Goal: Task Accomplishment & Management: Use online tool/utility

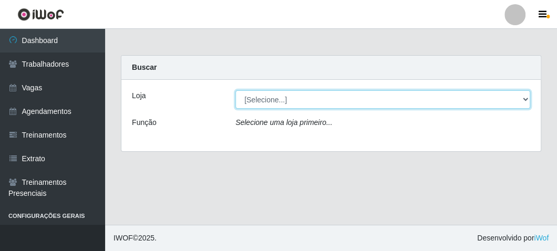
drag, startPoint x: 0, startPoint y: 0, endPoint x: 262, endPoint y: 93, distance: 277.7
click at [262, 93] on select "[Selecione...] FrigoMaster" at bounding box center [382, 99] width 295 height 18
select select "392"
click at [235, 90] on select "[Selecione...] FrigoMaster" at bounding box center [382, 99] width 295 height 18
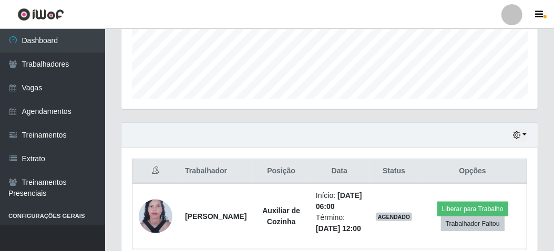
scroll to position [345, 0]
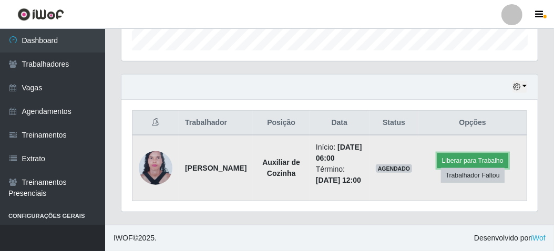
click at [456, 153] on button "Liberar para Trabalho" at bounding box center [472, 160] width 71 height 15
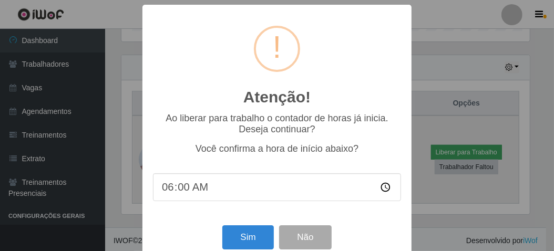
scroll to position [218, 411]
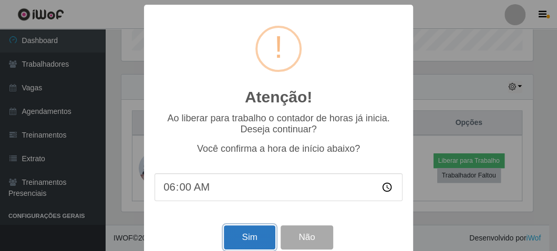
click at [246, 242] on button "Sim" at bounding box center [249, 237] width 51 height 25
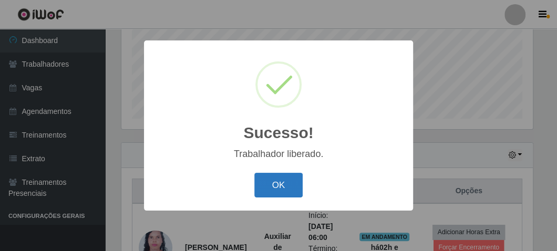
click at [283, 184] on button "OK" at bounding box center [278, 185] width 49 height 25
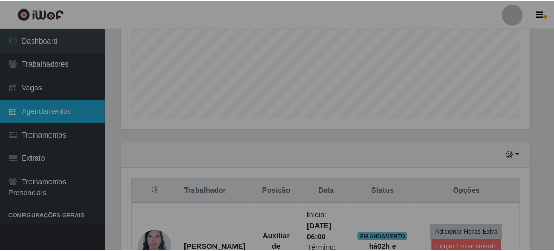
scroll to position [218, 416]
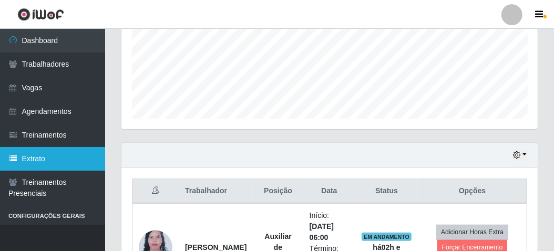
click at [30, 148] on link "Extrato" at bounding box center [52, 159] width 105 height 24
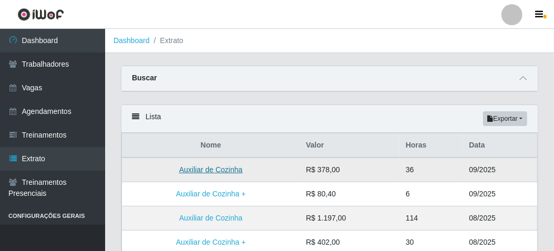
click at [215, 172] on link "Auxiliar de Cozinha" at bounding box center [211, 170] width 64 height 8
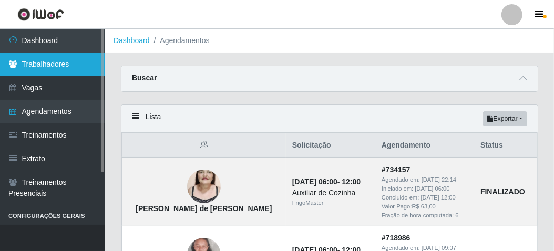
click at [67, 65] on link "Trabalhadores" at bounding box center [52, 65] width 105 height 24
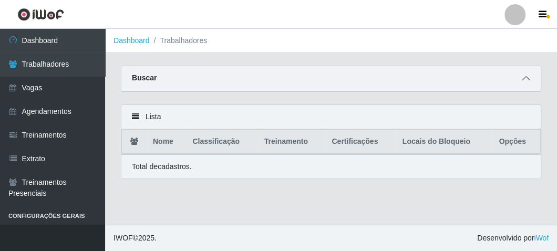
click at [527, 77] on icon at bounding box center [525, 78] width 7 height 7
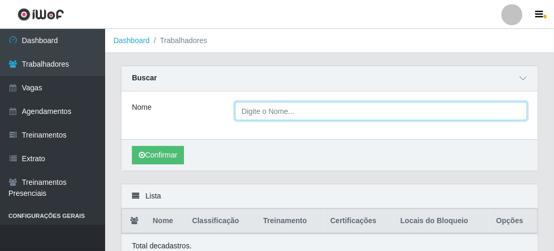
click at [261, 114] on input "Nome" at bounding box center [381, 111] width 293 height 18
type input "ALDERICA"
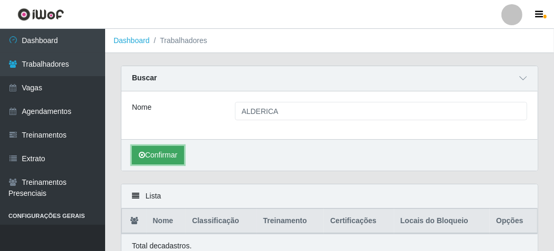
click at [163, 153] on button "Confirmar" at bounding box center [158, 155] width 52 height 18
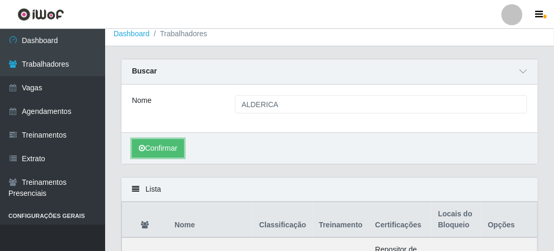
scroll to position [105, 0]
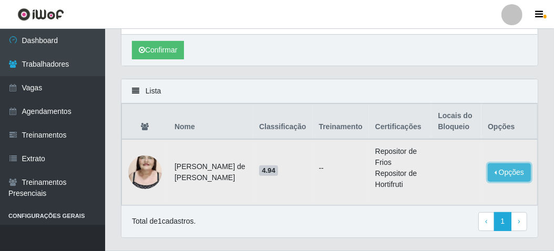
click at [523, 170] on button "Opções" at bounding box center [509, 172] width 43 height 18
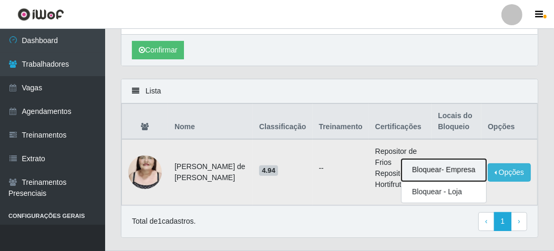
click at [451, 167] on button "Bloquear - Empresa" at bounding box center [443, 170] width 85 height 22
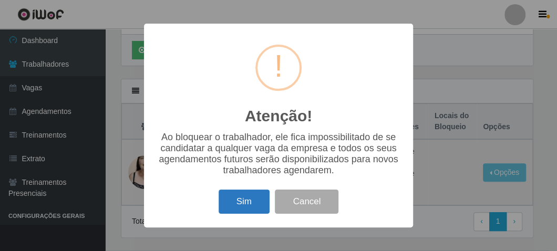
click at [246, 201] on button "Sim" at bounding box center [244, 202] width 51 height 25
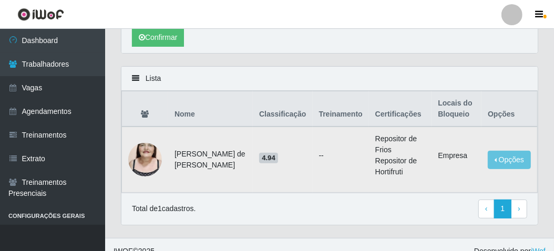
scroll to position [128, 0]
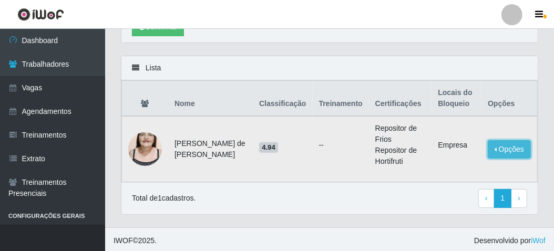
click at [502, 148] on button "Opções" at bounding box center [509, 149] width 43 height 18
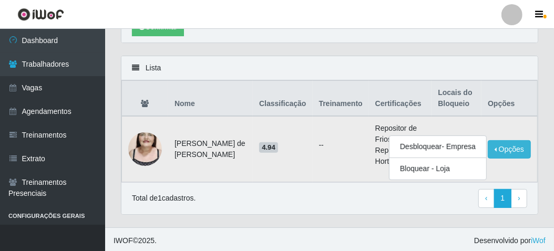
click at [313, 166] on td "--" at bounding box center [341, 149] width 56 height 66
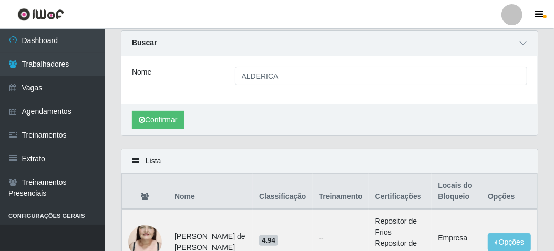
scroll to position [23, 0]
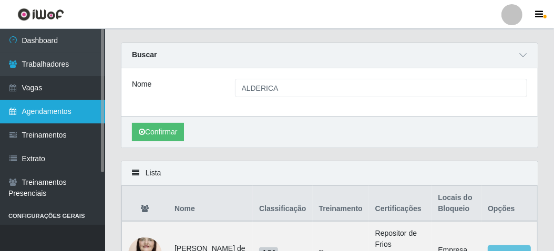
click at [52, 107] on link "Agendamentos" at bounding box center [52, 112] width 105 height 24
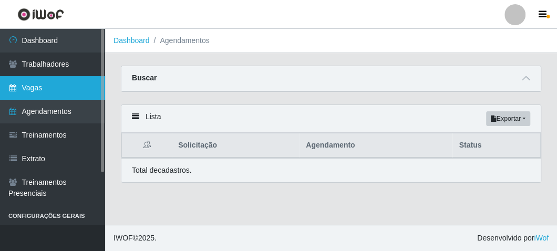
click at [31, 90] on link "Vagas" at bounding box center [52, 88] width 105 height 24
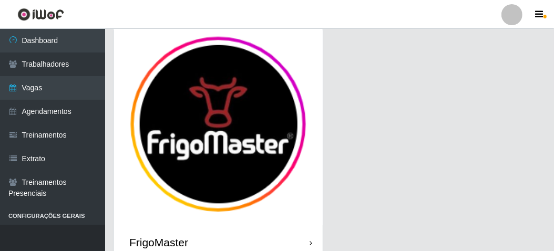
scroll to position [87, 0]
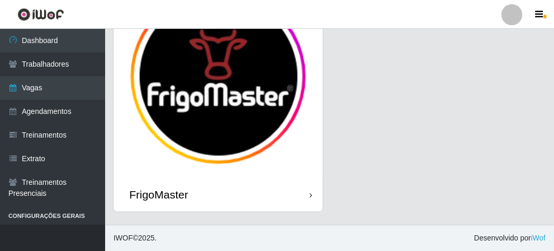
click at [257, 195] on div "FrigoMaster" at bounding box center [217, 195] width 209 height 34
